Goal: Find specific page/section: Find specific page/section

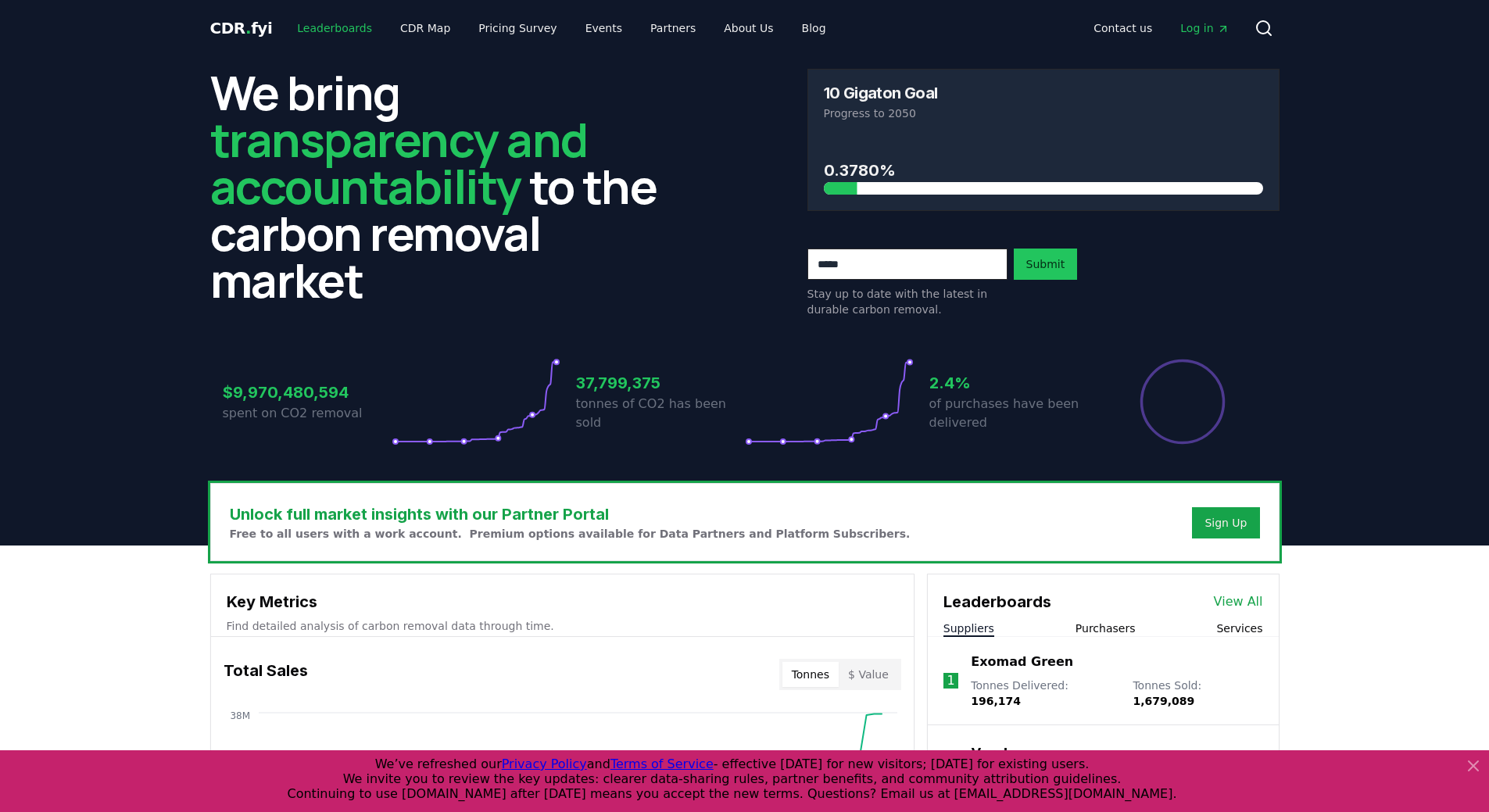
click at [324, 26] on link "Leaderboards" at bounding box center [335, 28] width 100 height 28
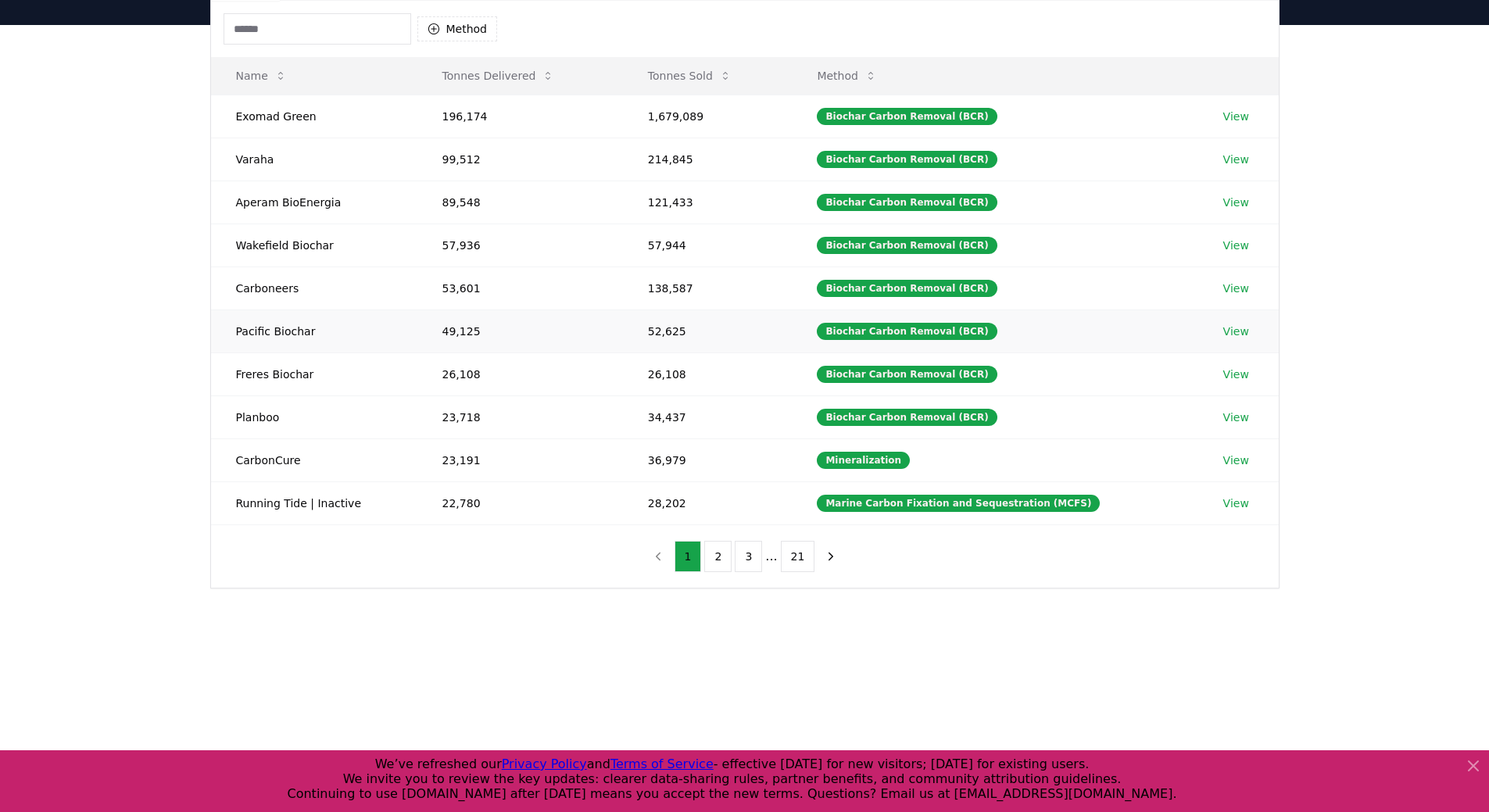
scroll to position [78, 0]
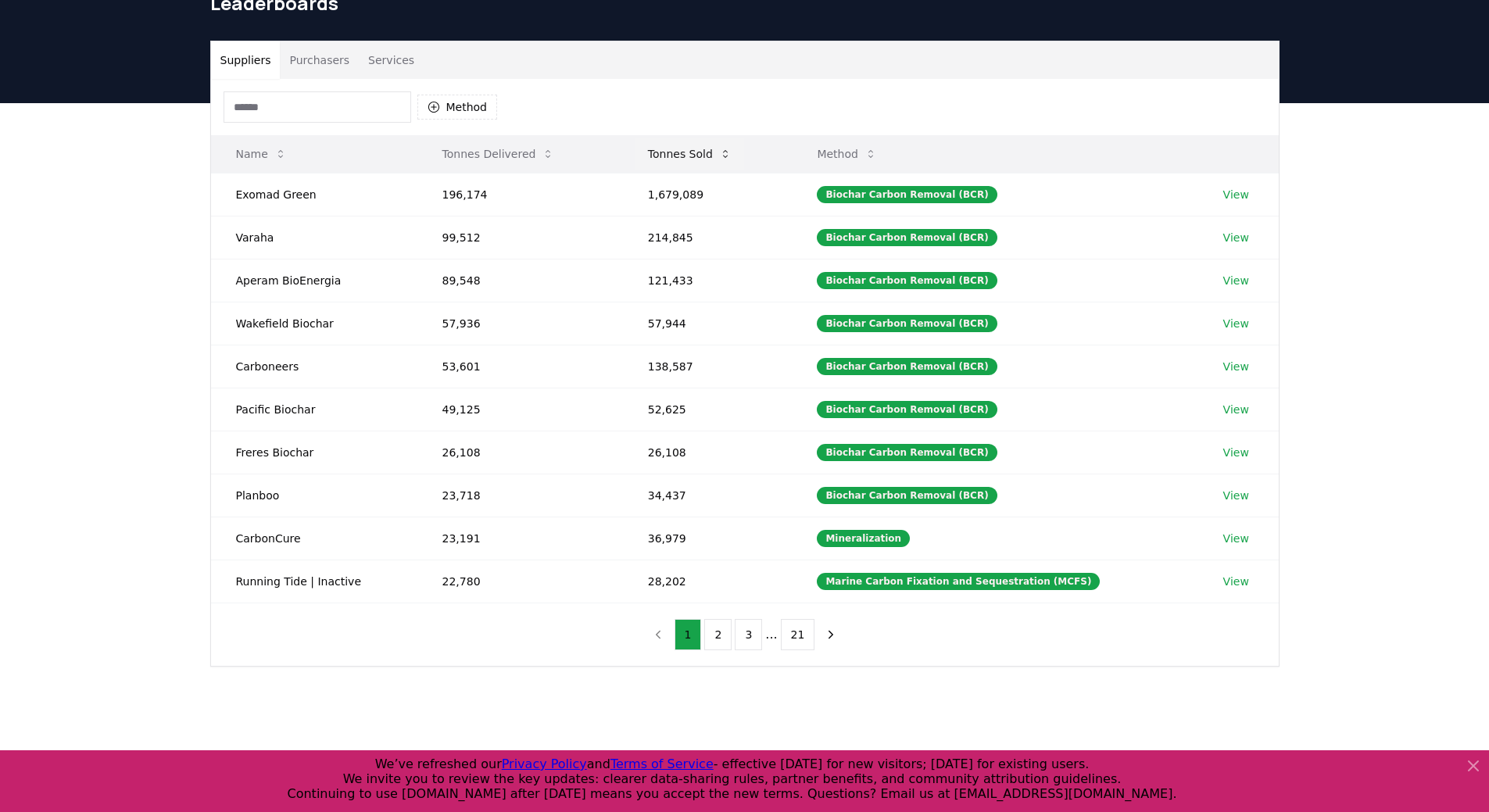
click at [673, 152] on button "Tonnes Sold" at bounding box center [689, 153] width 108 height 31
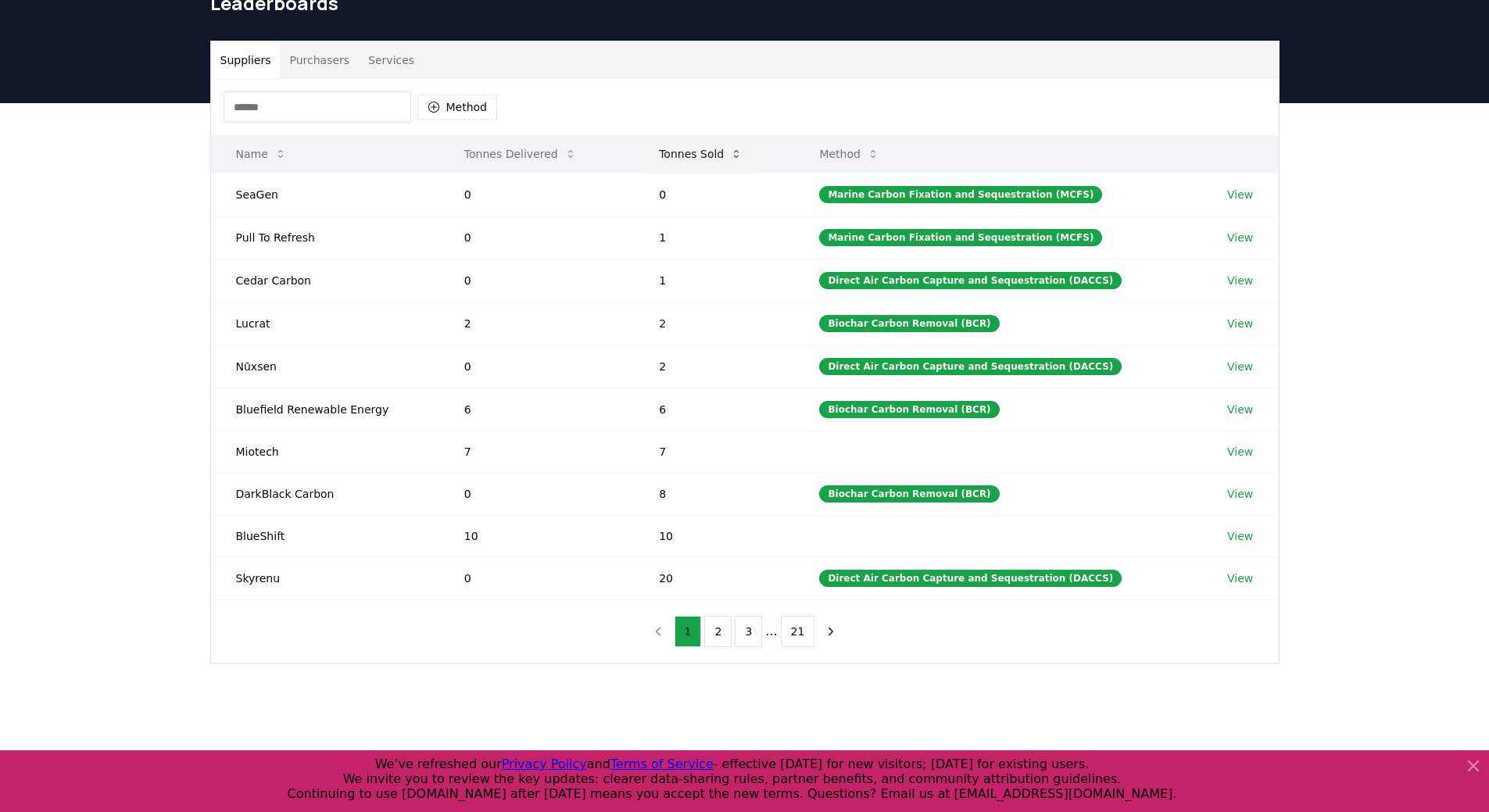
click at [706, 156] on button "Tonnes Sold" at bounding box center [700, 153] width 108 height 31
